Goal: Navigation & Orientation: Find specific page/section

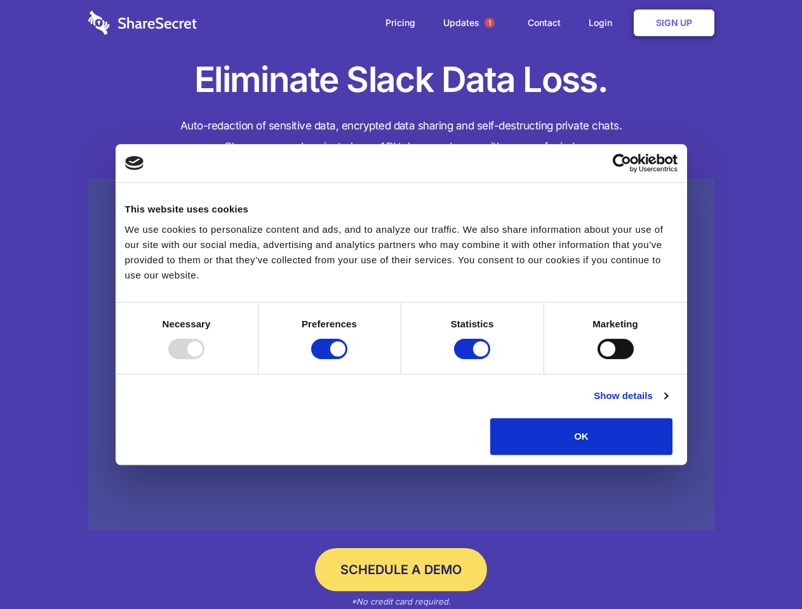
click at [204, 359] on div at bounding box center [186, 349] width 36 height 20
click at [347, 359] on input "Preferences" at bounding box center [329, 349] width 36 height 20
checkbox input "false"
click at [473, 359] on input "Statistics" at bounding box center [472, 349] width 36 height 20
checkbox input "false"
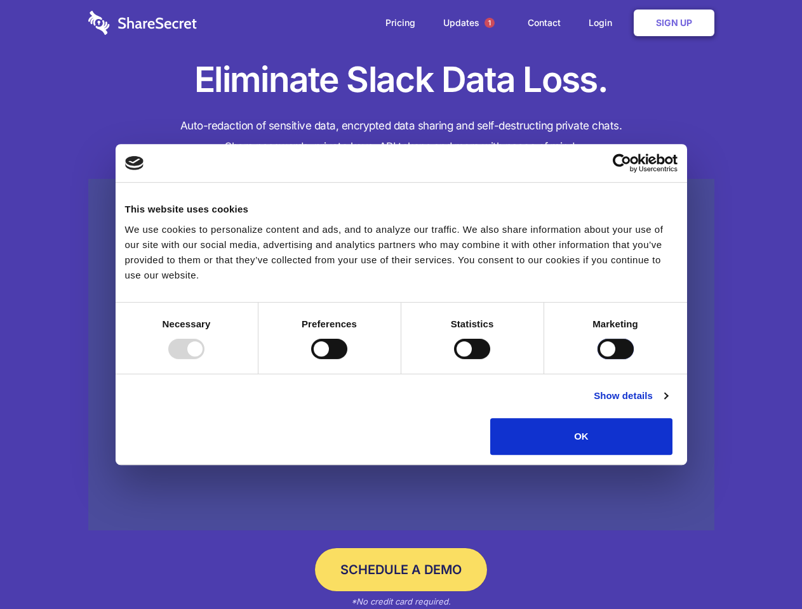
click at [597, 359] on input "Marketing" at bounding box center [615, 349] width 36 height 20
checkbox input "true"
click at [667, 404] on link "Show details" at bounding box center [630, 395] width 74 height 15
click at [0, 0] on li "Necessary 7 Necessary cookies help make a website usable by enabling basic func…" at bounding box center [0, 0] width 0 height 0
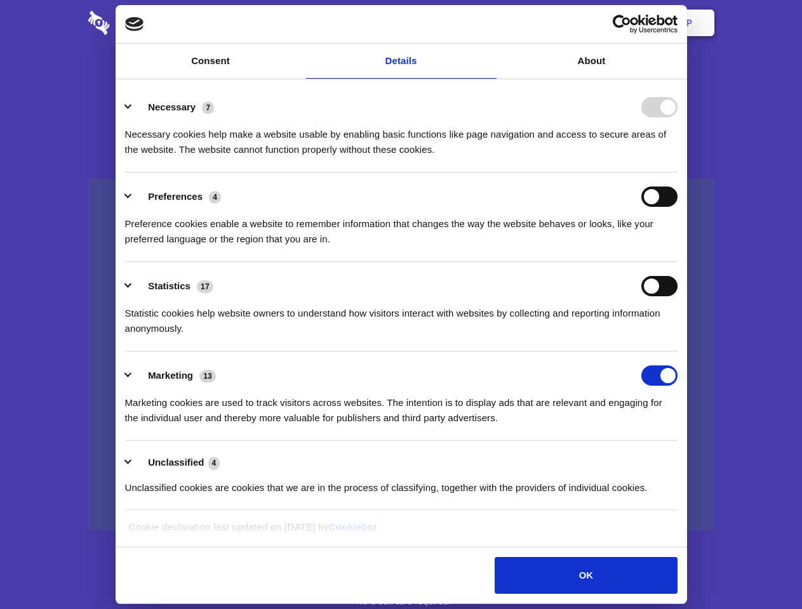
click at [489, 23] on span "1" at bounding box center [489, 23] width 10 height 10
